Goal: Task Accomplishment & Management: Use online tool/utility

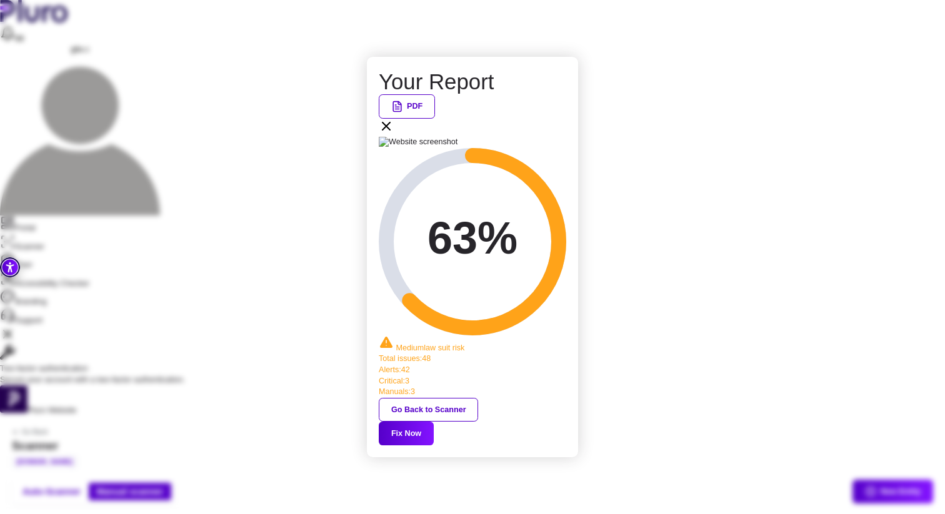
click at [394, 134] on icon at bounding box center [386, 126] width 15 height 15
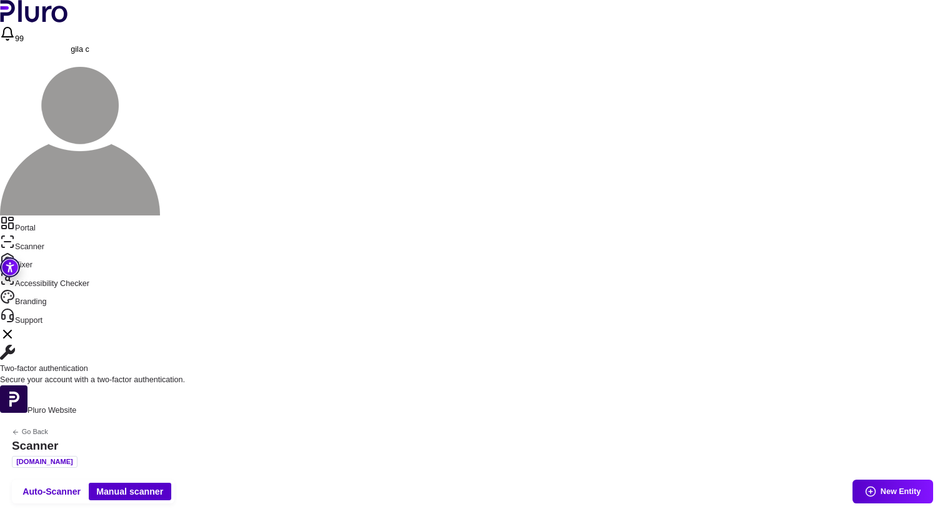
click at [49, 216] on link "Portal" at bounding box center [472, 225] width 945 height 19
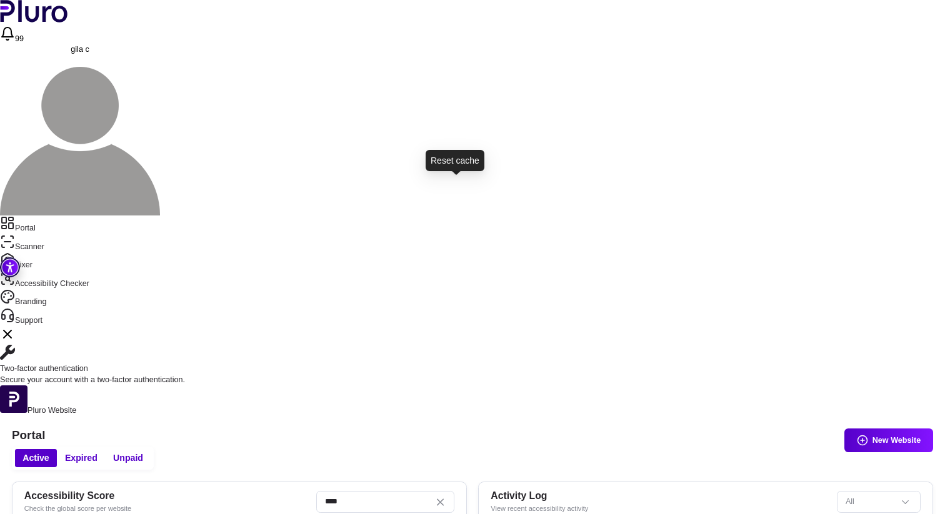
click at [54, 234] on link "Scanner" at bounding box center [472, 243] width 945 height 19
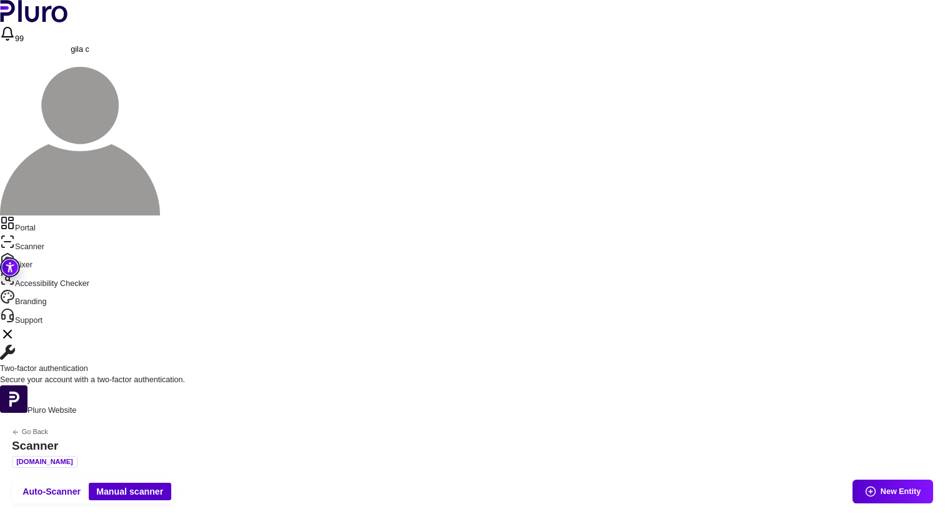
click at [59, 216] on link "Portal" at bounding box center [472, 225] width 945 height 19
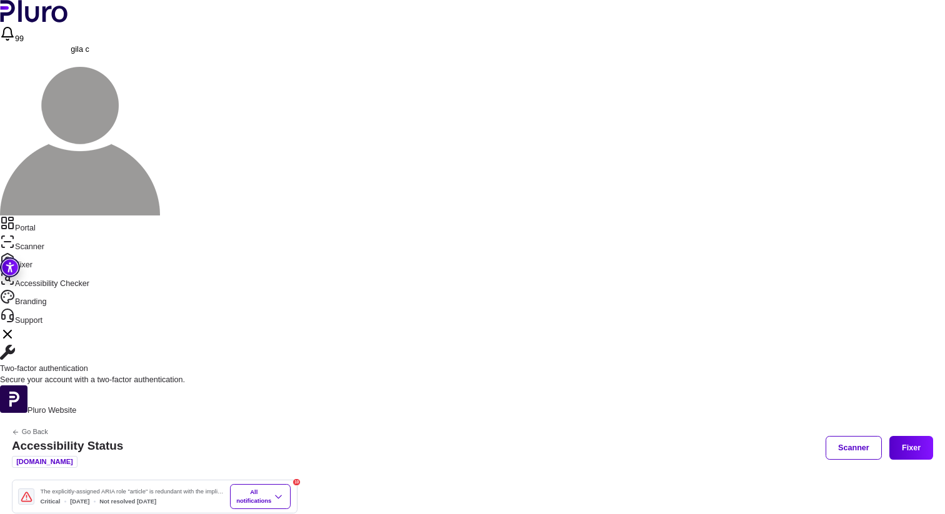
click at [36, 234] on link "Scanner" at bounding box center [472, 243] width 945 height 19
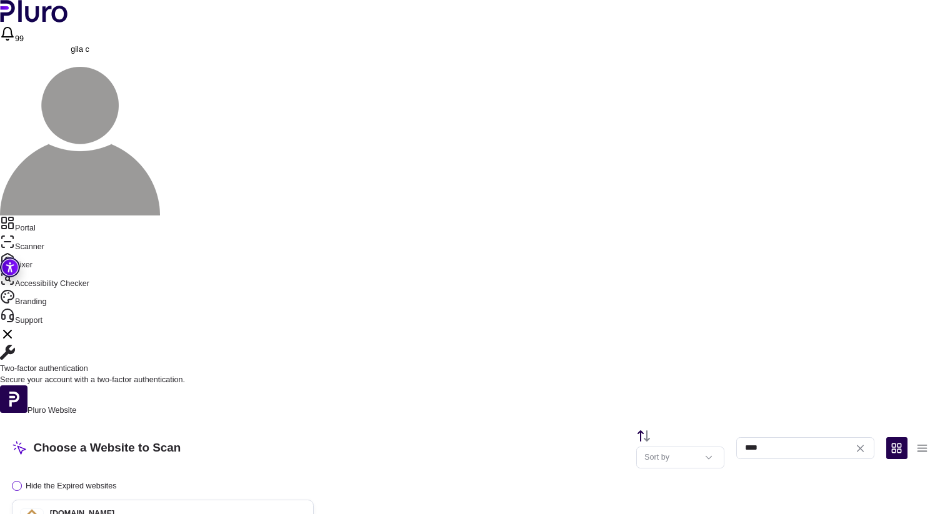
click at [285, 509] on div "[DOMAIN_NAME] Entities: 10" at bounding box center [152, 521] width 265 height 24
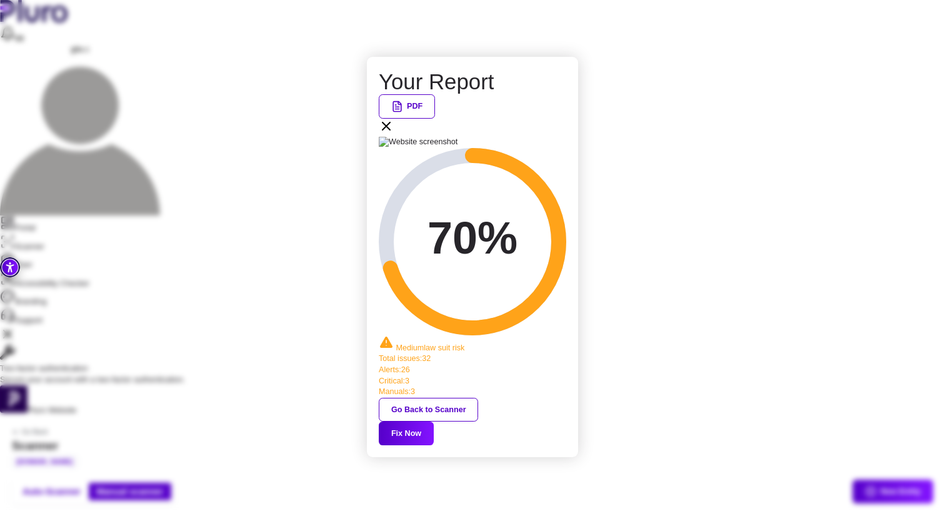
click at [434, 422] on button "Fix Now" at bounding box center [406, 434] width 55 height 24
click at [390, 130] on icon at bounding box center [385, 125] width 7 height 7
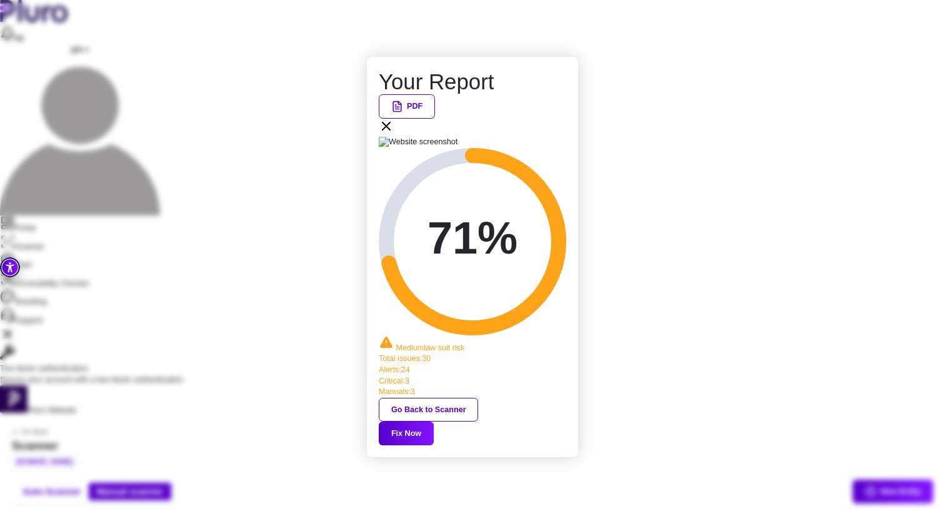
click at [394, 134] on icon at bounding box center [386, 126] width 15 height 15
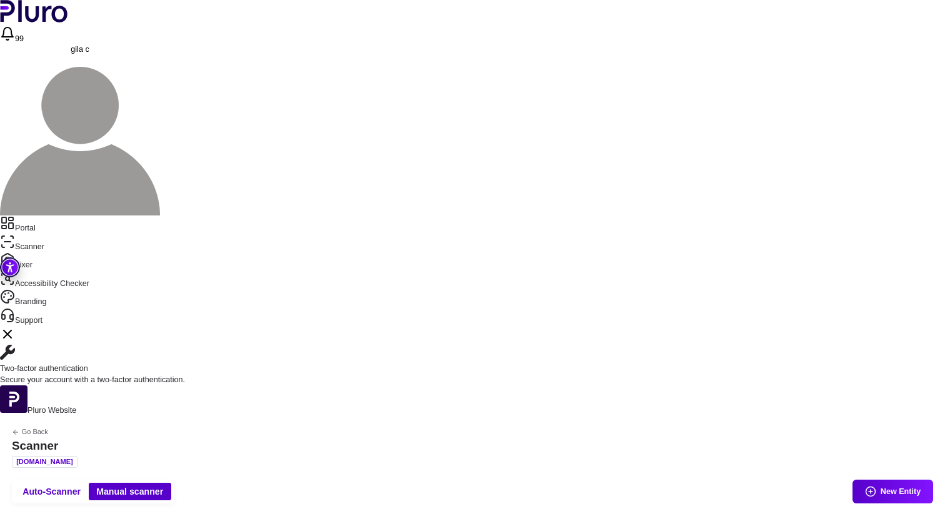
click at [34, 216] on link "Portal" at bounding box center [472, 225] width 945 height 19
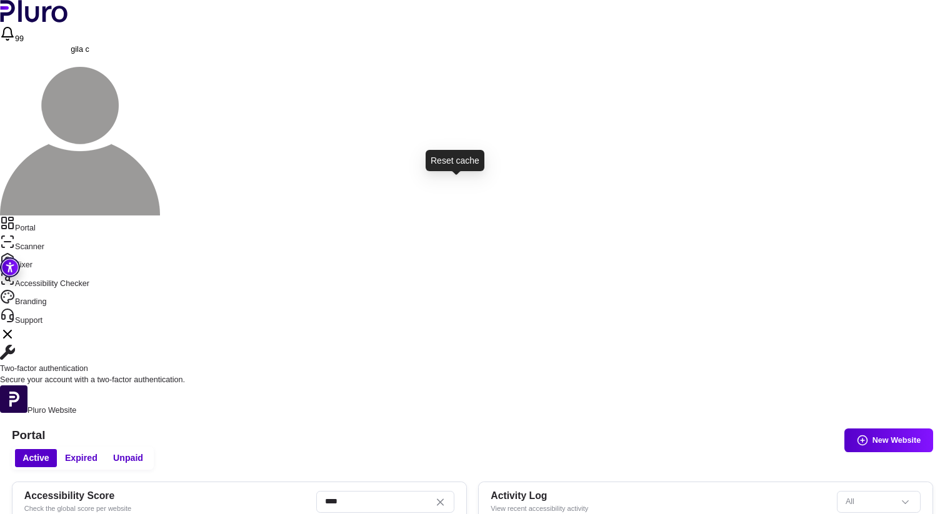
click at [41, 234] on link "Scanner" at bounding box center [472, 243] width 945 height 19
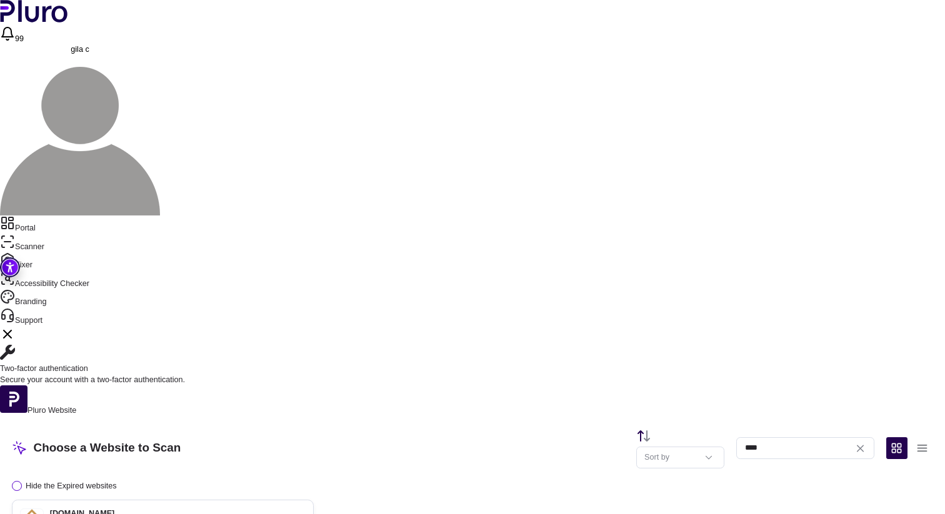
click at [305, 514] on icon at bounding box center [299, 520] width 12 height 12
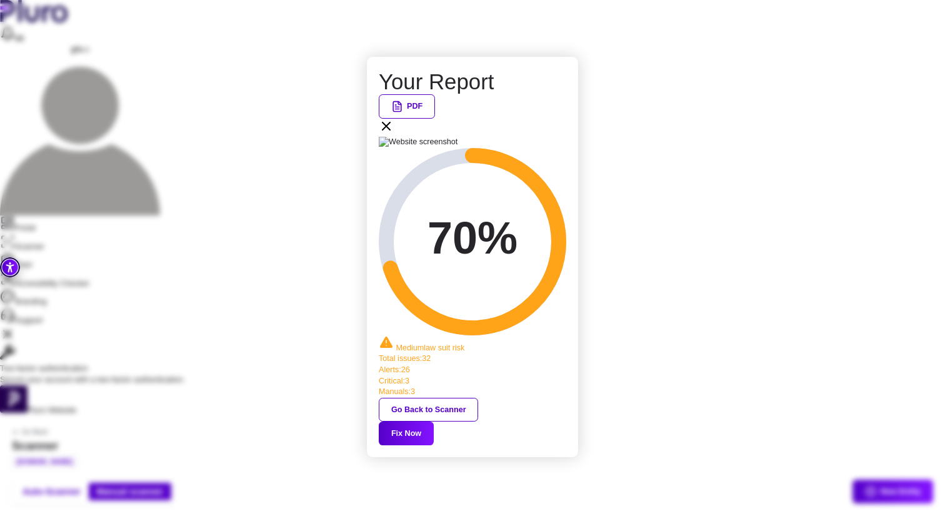
click at [434, 422] on button "Fix Now" at bounding box center [406, 434] width 55 height 24
